Goal: Task Accomplishment & Management: Use online tool/utility

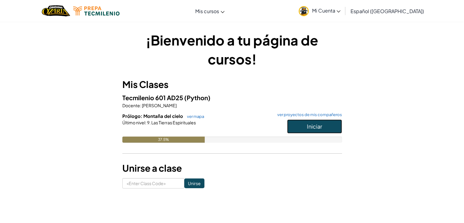
click at [312, 127] on span "Iniciar" at bounding box center [314, 126] width 15 height 7
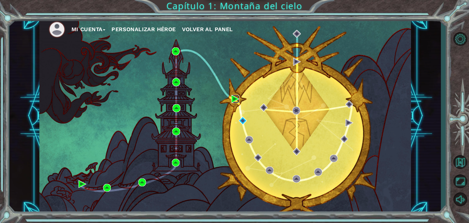
click at [235, 98] on img at bounding box center [235, 99] width 8 height 8
